Goal: Information Seeking & Learning: Compare options

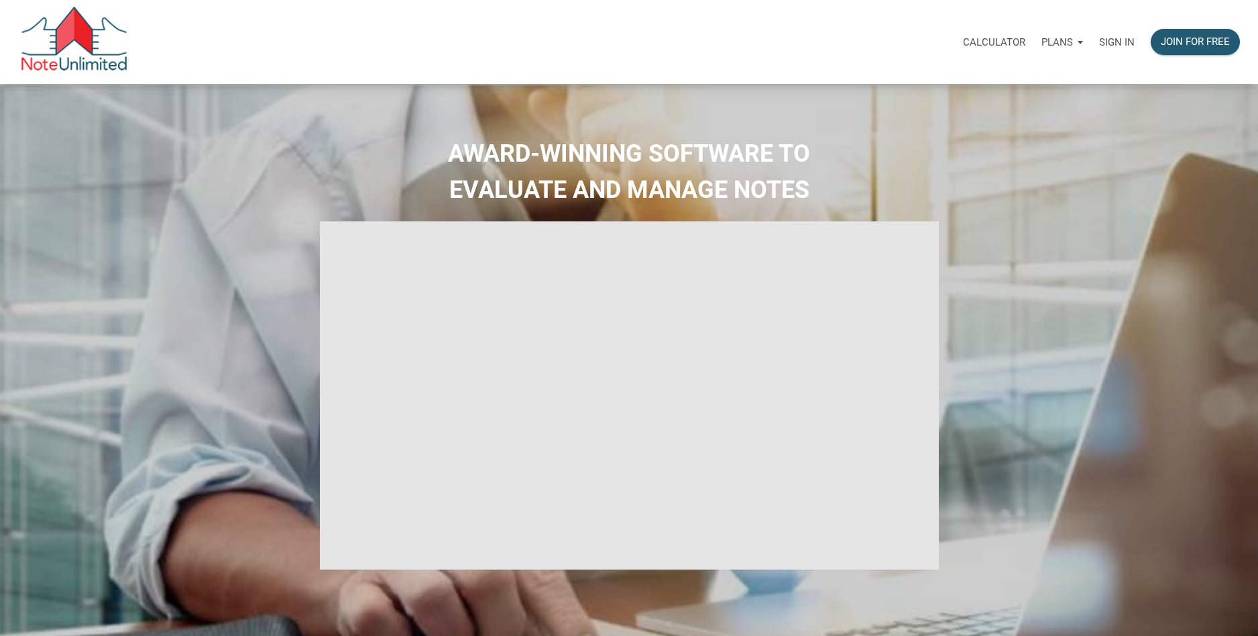
select select
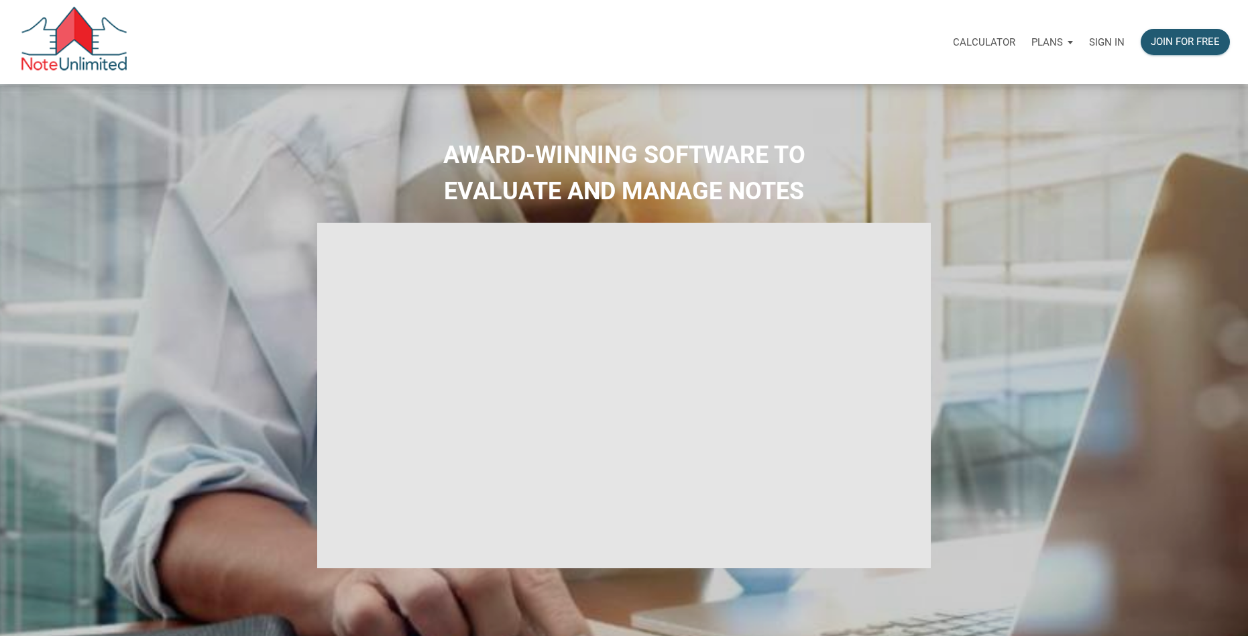
type input "Introduction to new features"
select select
click at [1055, 46] on p "Plans" at bounding box center [1047, 42] width 32 height 12
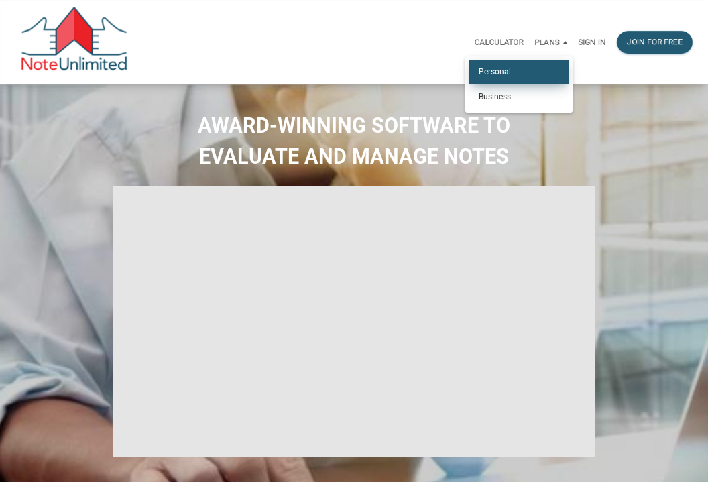
click at [495, 71] on link "Personal" at bounding box center [519, 72] width 101 height 25
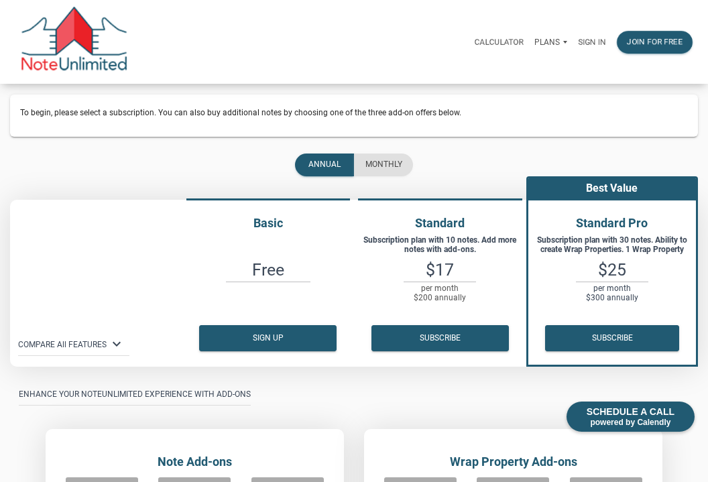
scroll to position [14, 0]
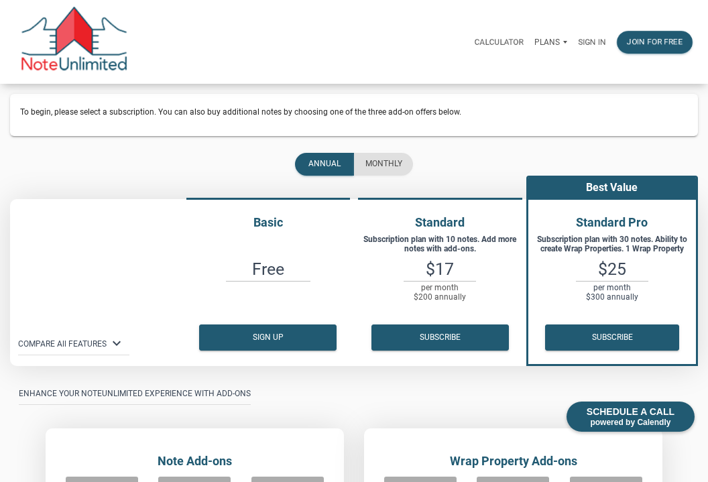
click at [546, 39] on p "Plans" at bounding box center [546, 42] width 25 height 9
click at [516, 94] on link "Business" at bounding box center [519, 96] width 101 height 25
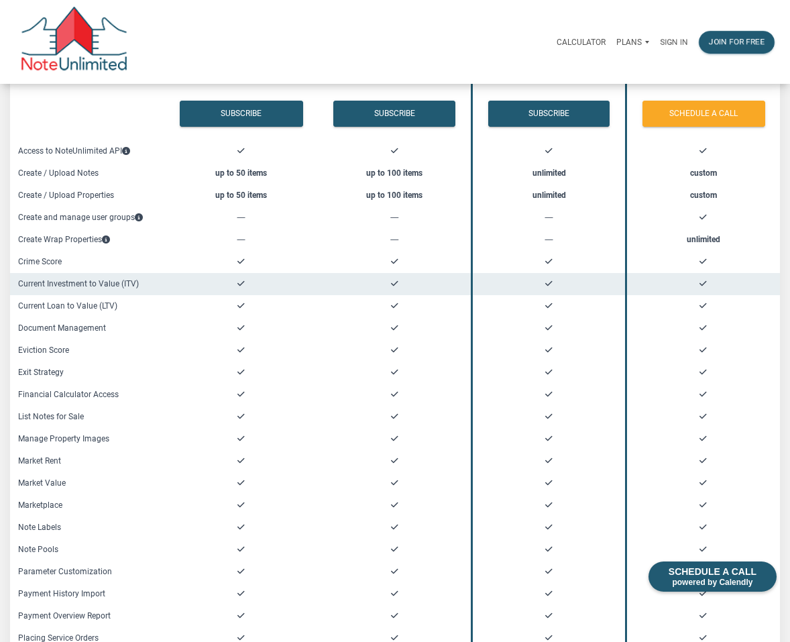
scroll to position [70, 0]
